Goal: Navigation & Orientation: Find specific page/section

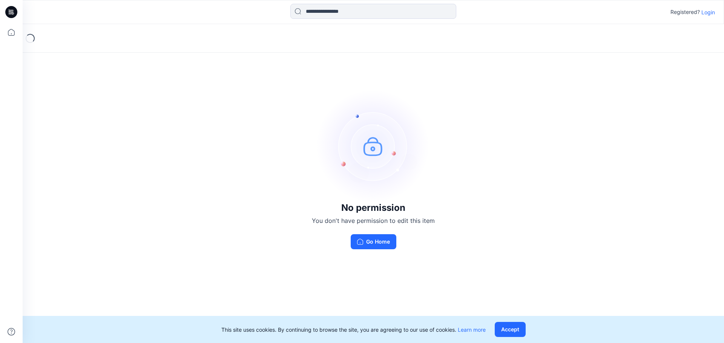
click at [707, 14] on p "Login" at bounding box center [708, 12] width 14 height 8
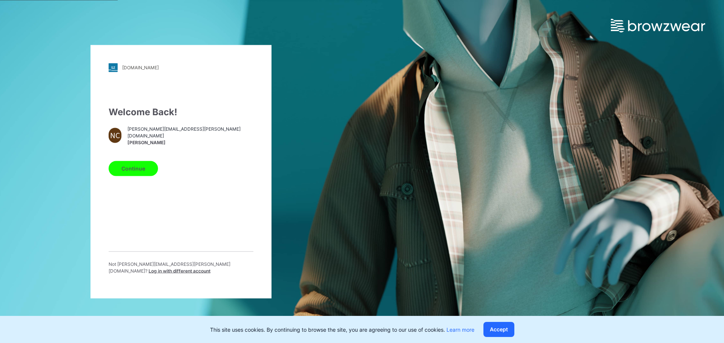
click at [133, 170] on button "Continue" at bounding box center [133, 168] width 49 height 15
click at [149, 172] on button "Continue" at bounding box center [133, 168] width 49 height 15
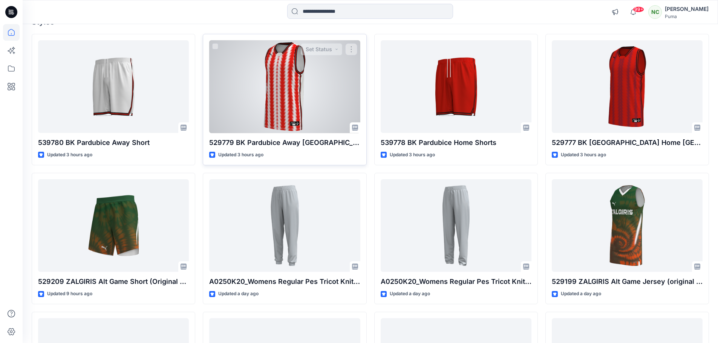
scroll to position [113, 0]
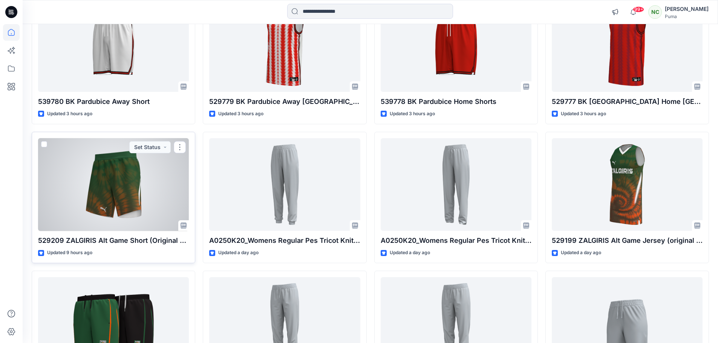
click at [131, 202] on div at bounding box center [113, 184] width 151 height 93
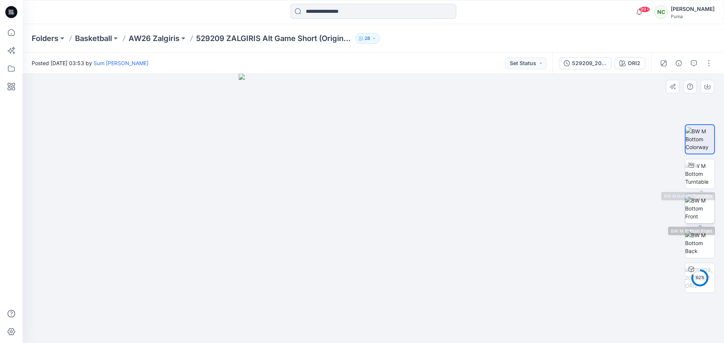
click at [701, 217] on img at bounding box center [699, 209] width 29 height 24
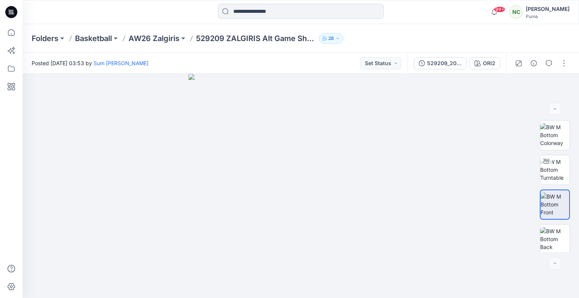
click at [402, 36] on div "Folders Basketball AW26 Zalgiris 529209 ZALGIRIS Alt Game Short (Original desig…" at bounding box center [272, 38] width 480 height 11
